Goal: Use online tool/utility: Utilize a website feature to perform a specific function

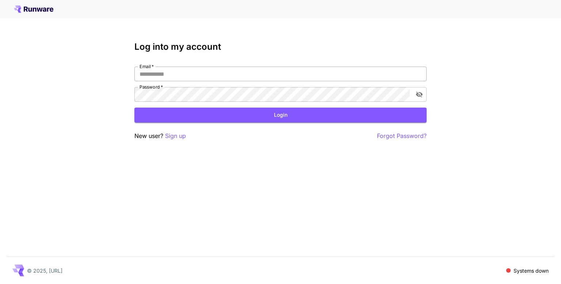
click at [207, 77] on input "Email   *" at bounding box center [280, 73] width 292 height 15
click at [198, 69] on input "Email   *" at bounding box center [280, 73] width 292 height 15
click at [169, 137] on p "Sign up" at bounding box center [175, 135] width 21 height 9
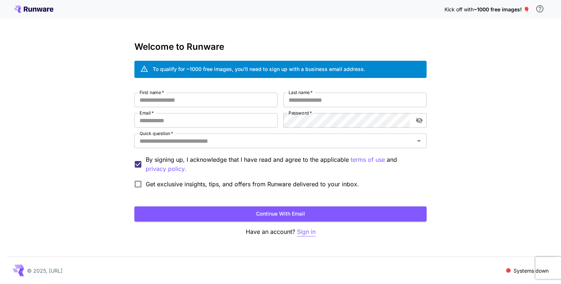
click at [311, 229] on p "Sign in" at bounding box center [306, 231] width 19 height 9
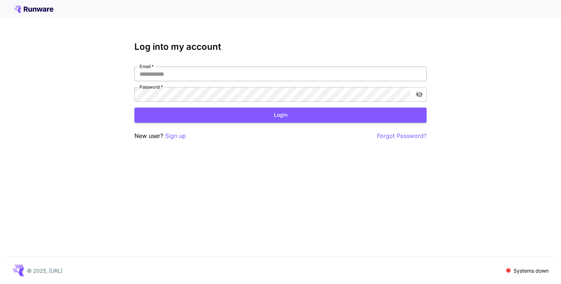
click at [181, 74] on input "Email   *" at bounding box center [280, 73] width 292 height 15
click at [193, 74] on input "Email   *" at bounding box center [280, 73] width 292 height 15
type input "**********"
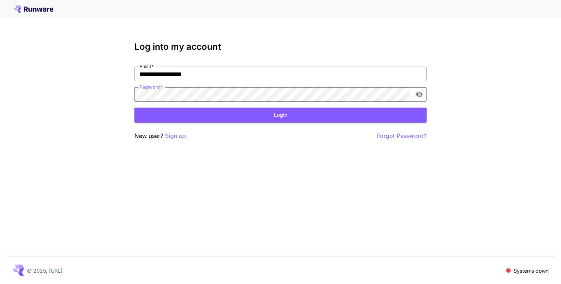
click button "Login" at bounding box center [280, 114] width 292 height 15
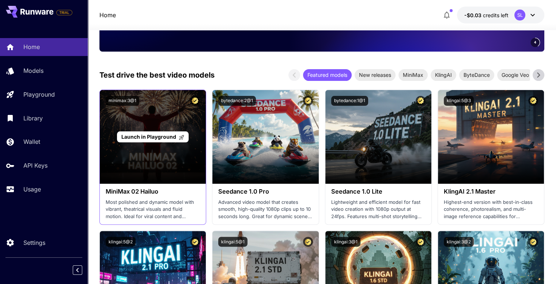
scroll to position [110, 0]
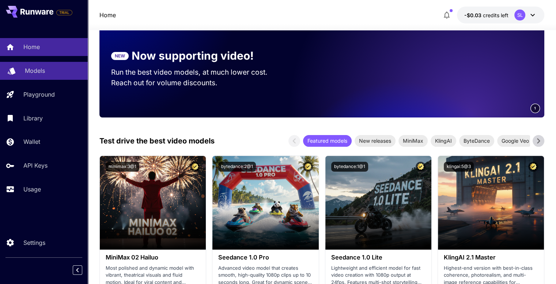
click at [41, 73] on p "Models" at bounding box center [35, 70] width 20 height 9
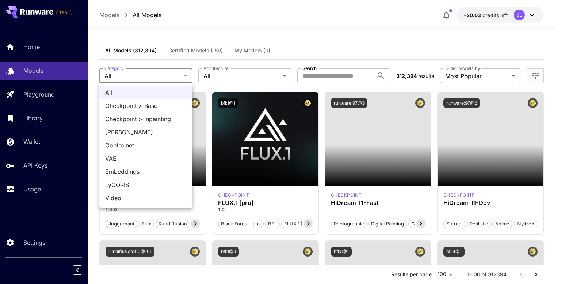
click at [236, 76] on div at bounding box center [280, 142] width 561 height 284
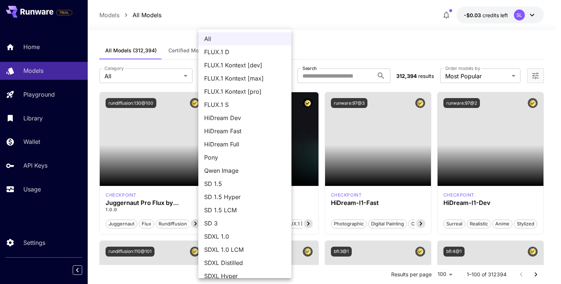
click at [143, 81] on div at bounding box center [280, 142] width 561 height 284
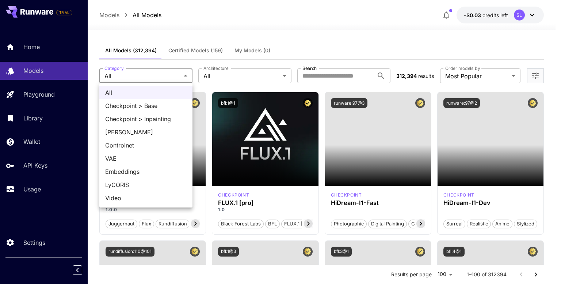
click at [142, 77] on div at bounding box center [280, 142] width 561 height 284
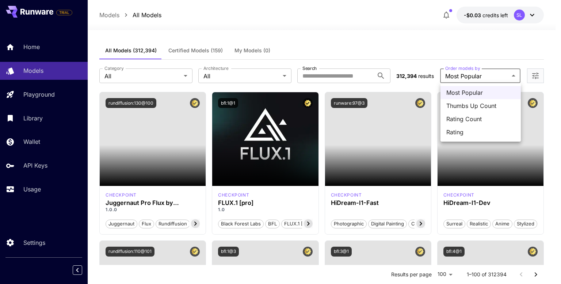
click at [535, 74] on div at bounding box center [280, 142] width 561 height 284
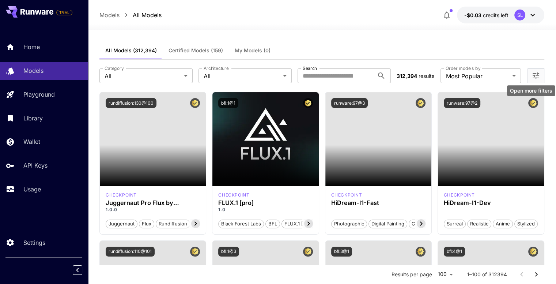
click at [536, 76] on icon "Open more filters" at bounding box center [535, 75] width 9 height 9
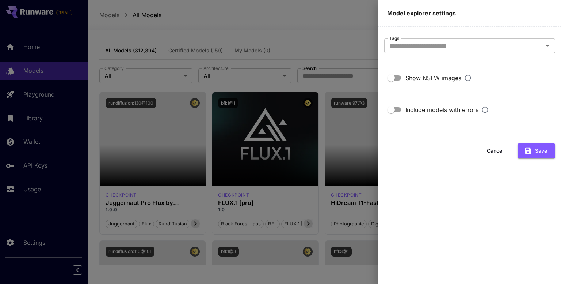
click at [474, 56] on section "Tags Tags" at bounding box center [469, 50] width 171 height 24
click at [342, 35] on div at bounding box center [280, 142] width 561 height 284
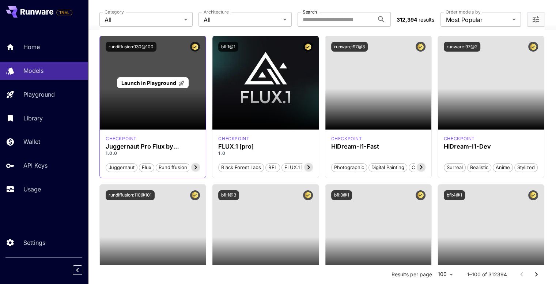
scroll to position [73, 0]
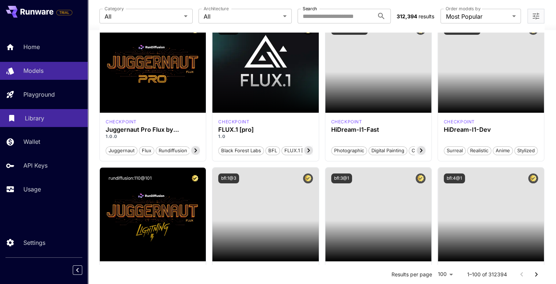
click at [42, 121] on p "Library" at bounding box center [34, 118] width 19 height 9
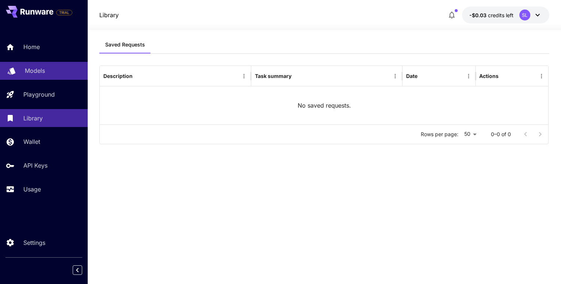
click at [47, 68] on div "Models" at bounding box center [53, 70] width 57 height 9
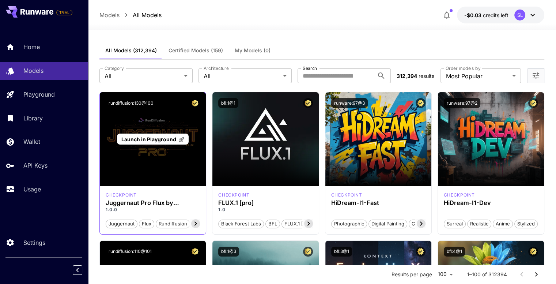
click at [161, 138] on span "Launch in Playground" at bounding box center [148, 139] width 55 height 6
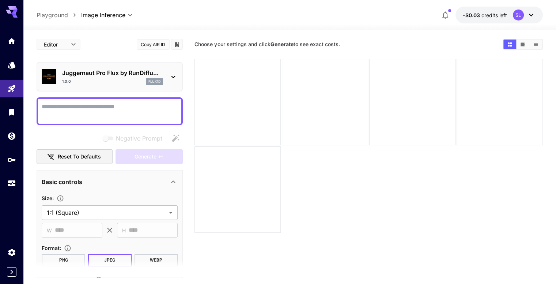
click at [77, 110] on textarea "Negative Prompt" at bounding box center [110, 111] width 136 height 18
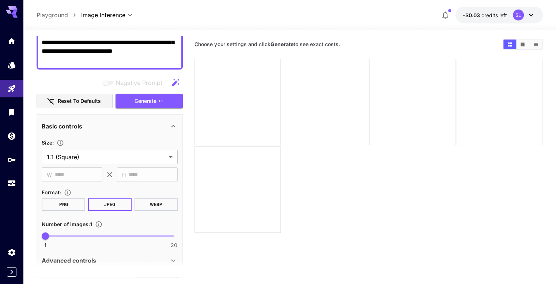
scroll to position [110, 0]
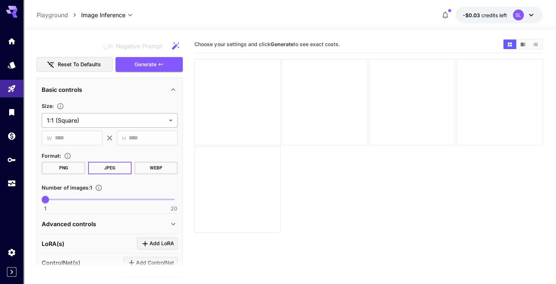
click at [90, 117] on body "**********" at bounding box center [278, 170] width 556 height 341
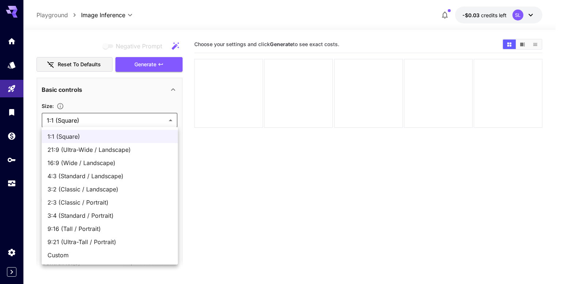
click at [92, 110] on div at bounding box center [280, 142] width 561 height 284
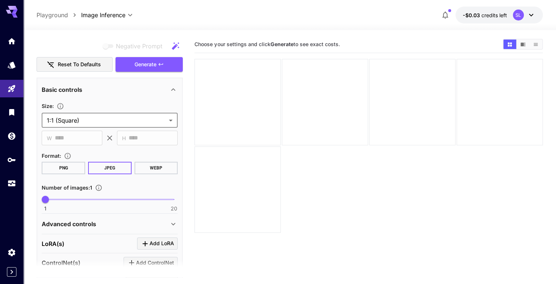
click at [64, 168] on button "PNG" at bounding box center [63, 167] width 43 height 12
click at [108, 170] on button "JPEG" at bounding box center [109, 167] width 43 height 12
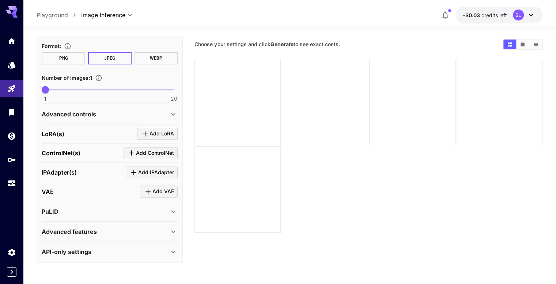
scroll to position [0, 0]
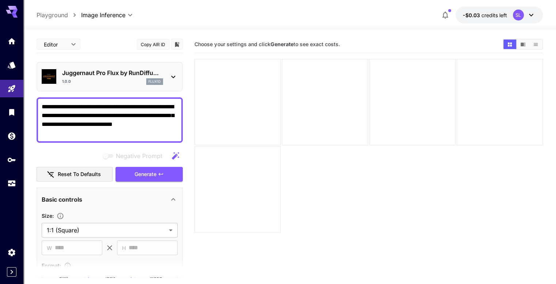
drag, startPoint x: 95, startPoint y: 108, endPoint x: 161, endPoint y: 103, distance: 66.3
click at [161, 103] on textarea "**********" at bounding box center [110, 119] width 136 height 35
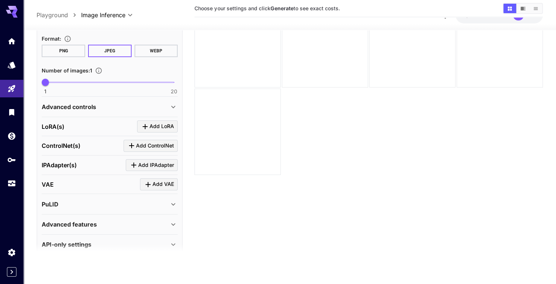
scroll to position [212, 0]
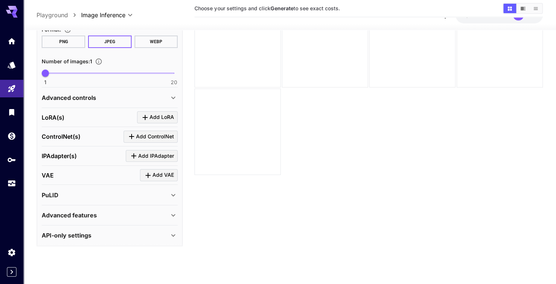
type textarea "**********"
click at [130, 231] on div "API-only settings" at bounding box center [105, 235] width 127 height 9
click at [130, 206] on div "Advanced features" at bounding box center [110, 215] width 136 height 18
click at [130, 195] on div "PuLID" at bounding box center [105, 194] width 127 height 9
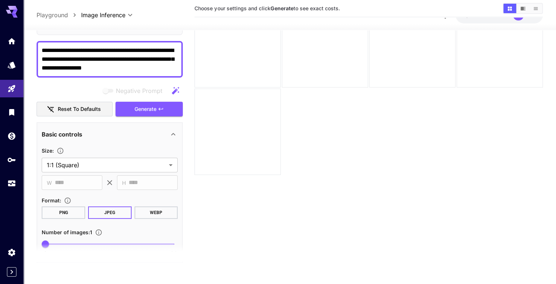
scroll to position [29, 0]
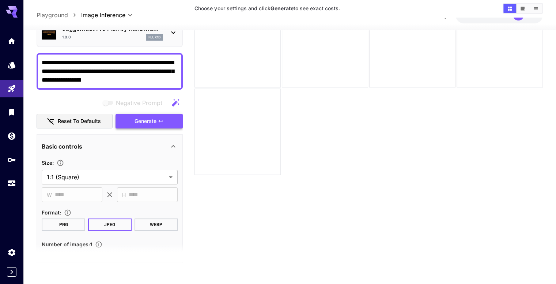
click at [150, 122] on span "Generate" at bounding box center [145, 121] width 22 height 9
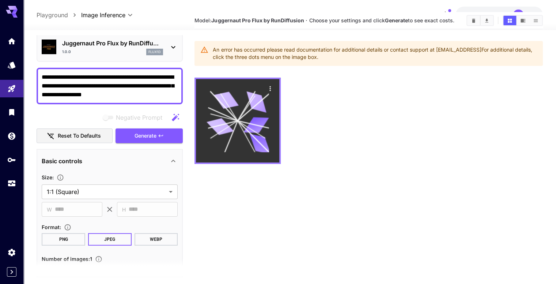
scroll to position [0, 0]
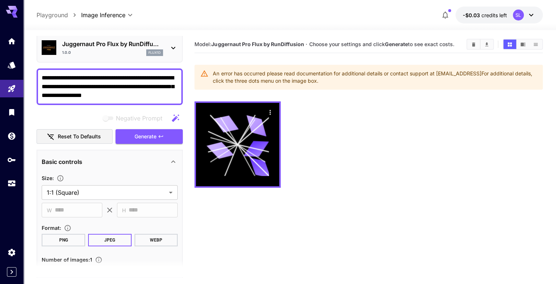
click at [252, 82] on div "An error has occurred please read documentation for additional details or conta…" at bounding box center [375, 77] width 324 height 20
drag, startPoint x: 309, startPoint y: 92, endPoint x: 286, endPoint y: 81, distance: 25.5
click at [286, 81] on div "An error has occurred please read documentation for additional details or conta…" at bounding box center [375, 77] width 324 height 20
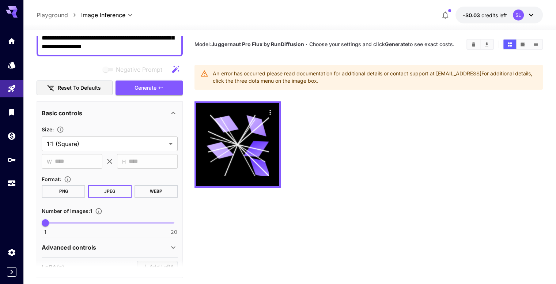
scroll to position [212, 0]
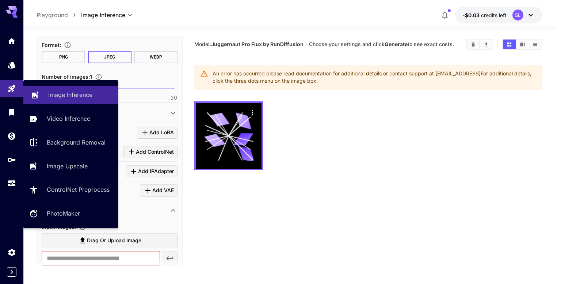
click at [73, 95] on p "Image Inference" at bounding box center [70, 94] width 44 height 9
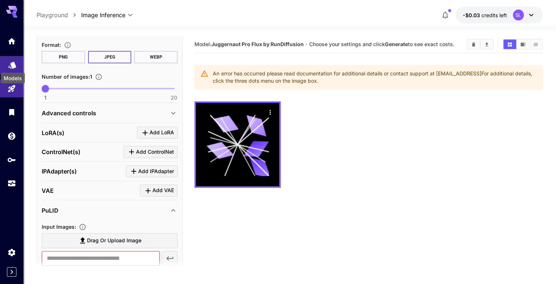
click at [10, 60] on icon "Models" at bounding box center [12, 64] width 9 height 9
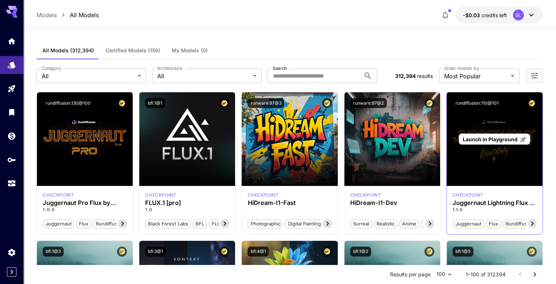
click at [489, 139] on span "Launch in Playground" at bounding box center [490, 139] width 55 height 6
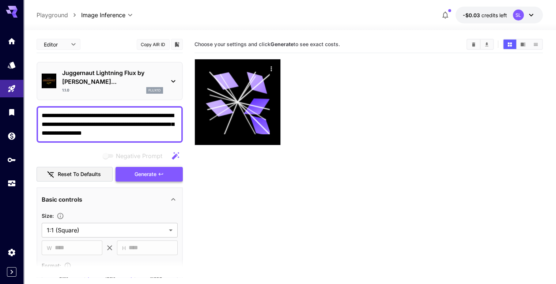
click at [149, 170] on span "Generate" at bounding box center [145, 174] width 22 height 9
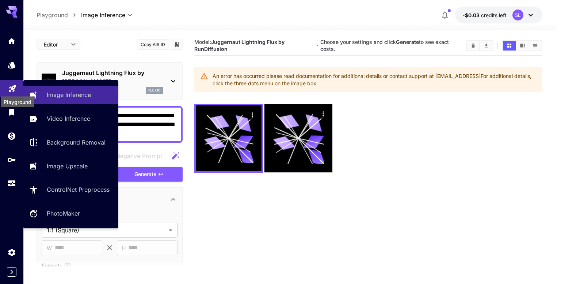
click at [12, 87] on icon "Playground" at bounding box center [12, 86] width 7 height 7
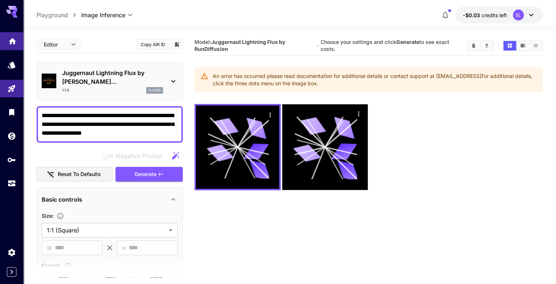
click at [9, 47] on link at bounding box center [11, 41] width 23 height 18
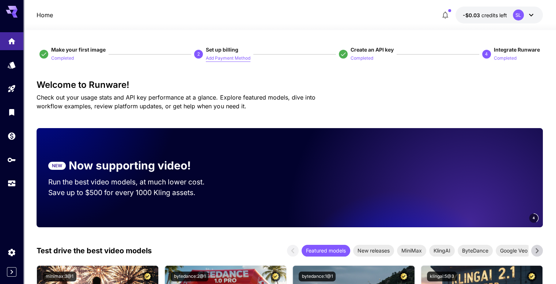
click at [239, 59] on p "Add Payment Method" at bounding box center [228, 58] width 45 height 7
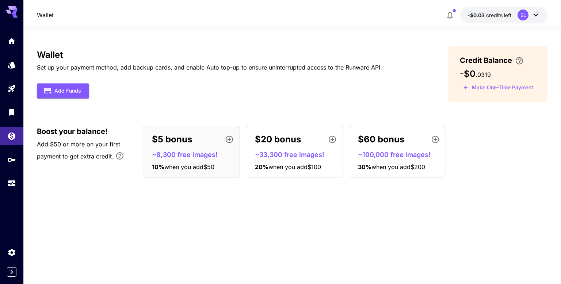
click at [68, 152] on span "Add $50 or more on your first payment to get extra credit." at bounding box center [78, 149] width 83 height 19
click at [61, 94] on button "Add Funds" at bounding box center [63, 90] width 52 height 15
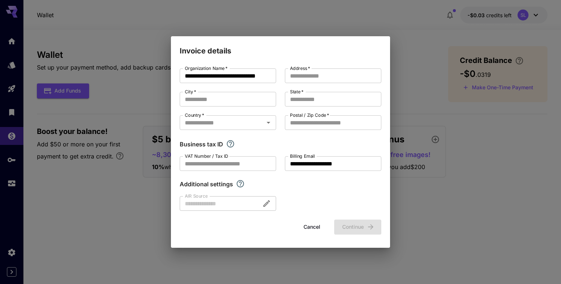
click at [311, 224] on button "Cancel" at bounding box center [312, 226] width 33 height 15
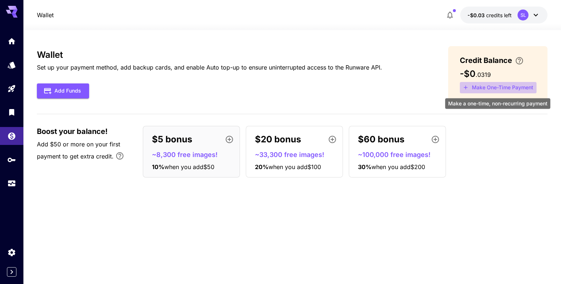
click at [495, 90] on button "Make One-Time Payment" at bounding box center [498, 87] width 77 height 11
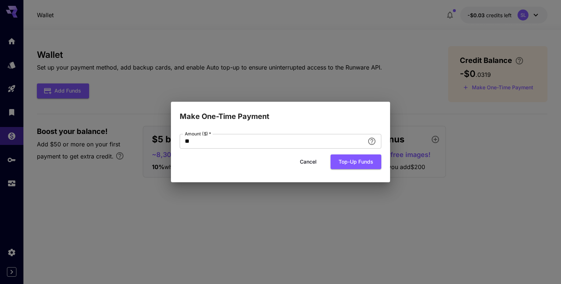
drag, startPoint x: 228, startPoint y: 141, endPoint x: 58, endPoint y: 141, distance: 169.5
click at [58, 142] on div "Make One-Time Payment Amount ($)   * ** Amount ($)   * Cancel Top-up funds" at bounding box center [280, 142] width 561 height 284
type input "*"
click at [364, 164] on button "Top-up funds" at bounding box center [356, 161] width 51 height 15
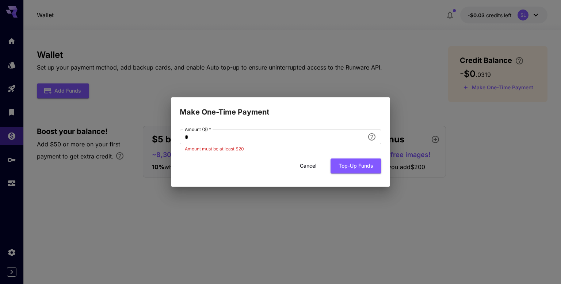
click at [316, 167] on button "Cancel" at bounding box center [308, 165] width 33 height 15
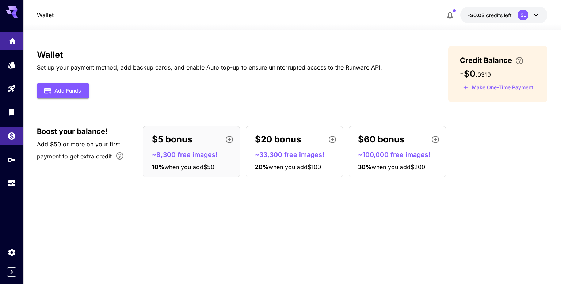
click at [7, 47] on link at bounding box center [11, 41] width 23 height 18
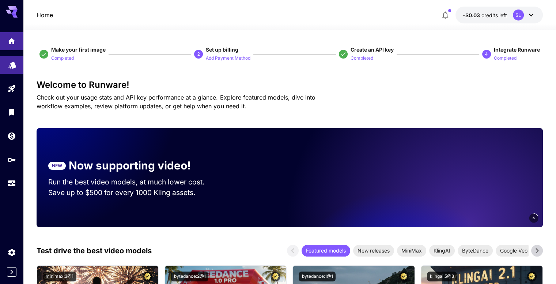
click at [16, 68] on link at bounding box center [11, 65] width 23 height 18
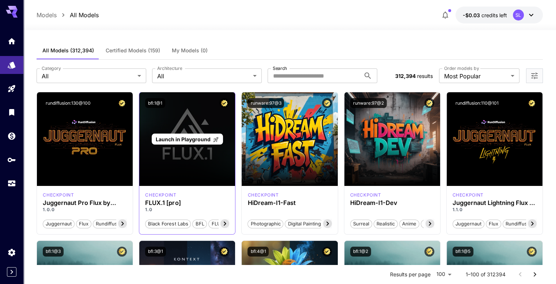
click at [176, 139] on span "Launch in Playground" at bounding box center [183, 139] width 55 height 6
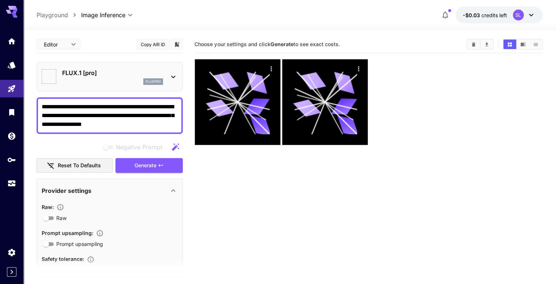
type input "**"
click at [150, 164] on span "Generate" at bounding box center [145, 165] width 22 height 9
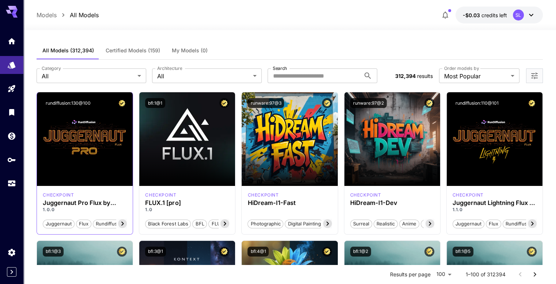
click at [125, 224] on icon at bounding box center [122, 223] width 9 height 9
click at [91, 138] on span "Launch in Playground" at bounding box center [80, 139] width 55 height 6
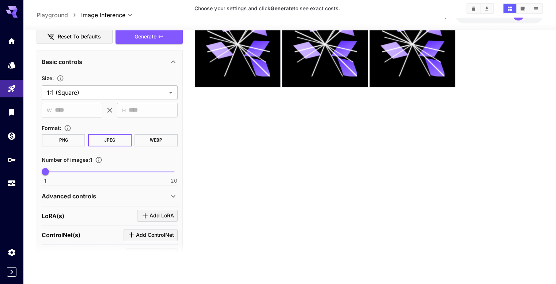
scroll to position [212, 0]
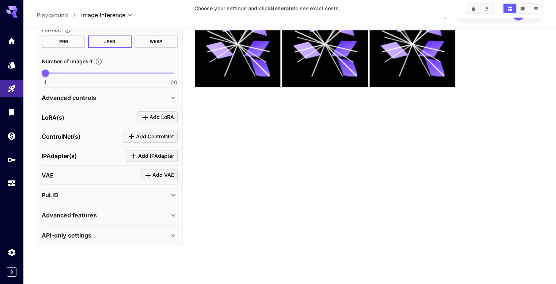
click at [131, 99] on div "Advanced controls" at bounding box center [105, 97] width 127 height 9
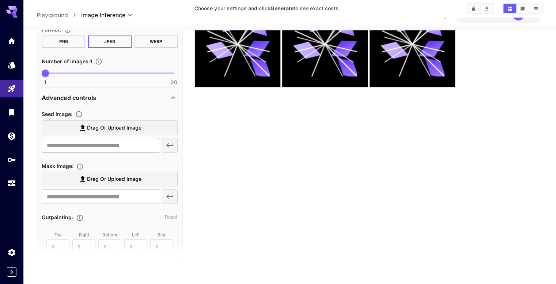
click at [131, 99] on div "Advanced controls" at bounding box center [105, 97] width 127 height 9
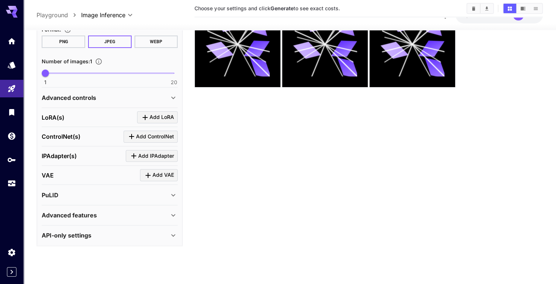
click at [132, 99] on div "Advanced controls" at bounding box center [105, 97] width 127 height 9
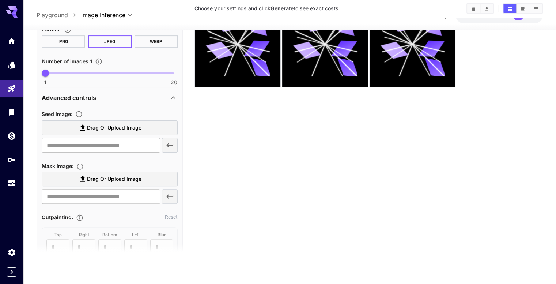
click at [132, 99] on div "Advanced controls" at bounding box center [105, 97] width 127 height 9
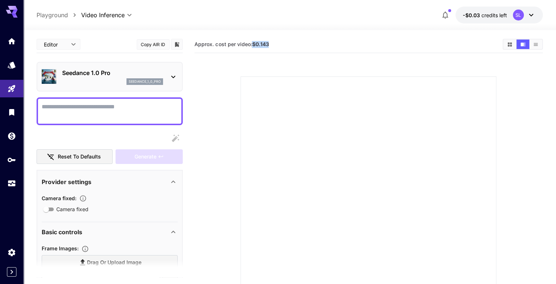
drag, startPoint x: 254, startPoint y: 43, endPoint x: 271, endPoint y: 43, distance: 17.2
click at [271, 43] on section "Approx. cost per video: $0.143" at bounding box center [345, 44] width 302 height 7
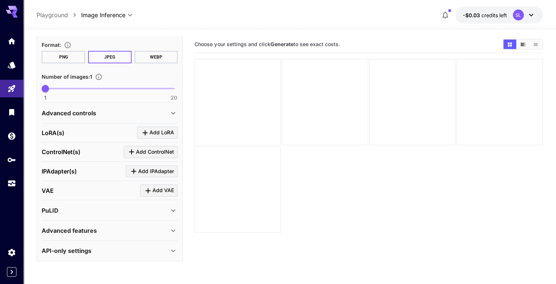
scroll to position [20, 0]
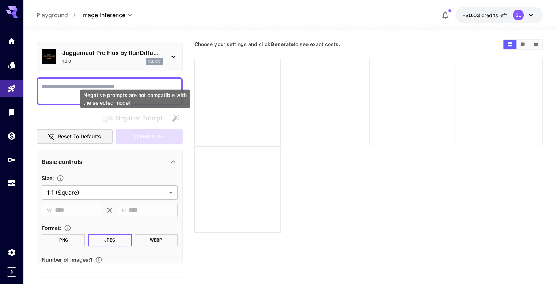
click at [98, 92] on div "Negative prompts are not compatible with the selected model." at bounding box center [135, 99] width 110 height 18
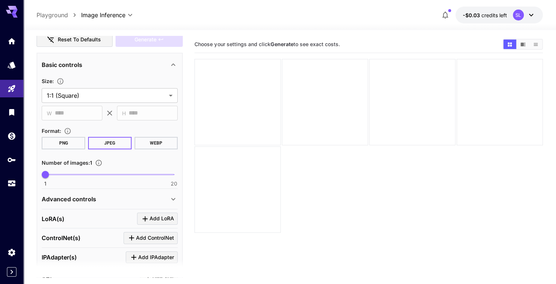
scroll to position [93, 0]
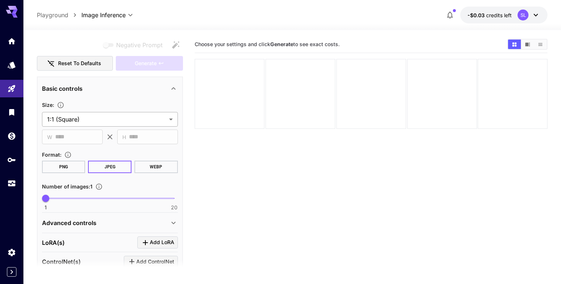
click at [99, 123] on body "**********" at bounding box center [280, 170] width 561 height 341
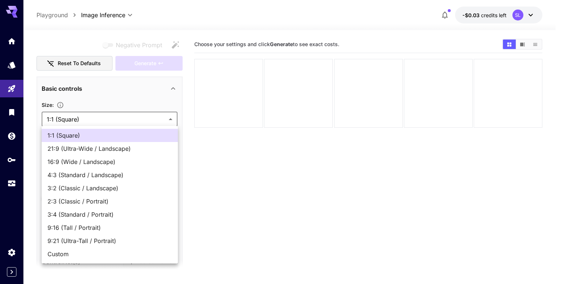
click at [99, 123] on div at bounding box center [280, 142] width 561 height 284
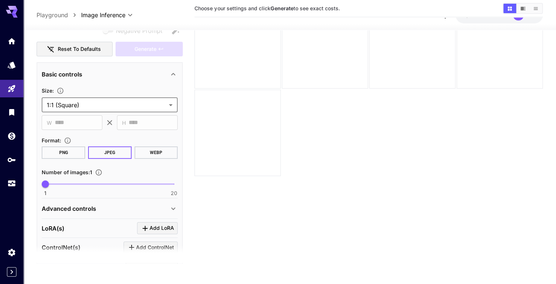
scroll to position [58, 0]
click at [52, 123] on span "W" at bounding box center [49, 121] width 5 height 8
